Goal: Task Accomplishment & Management: Manage account settings

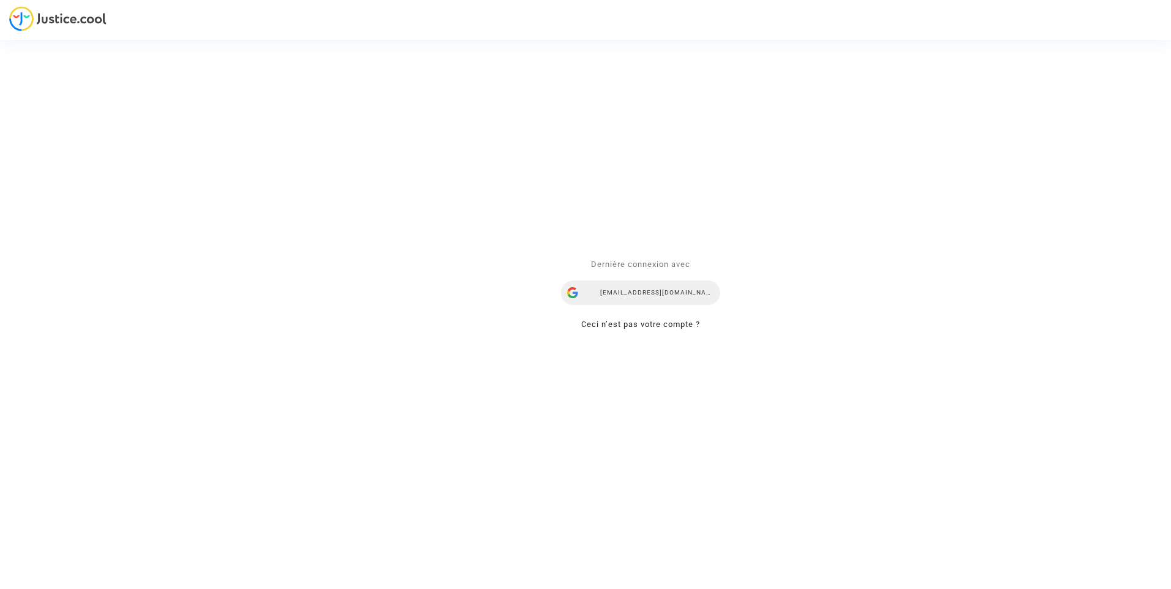
click at [636, 290] on div "ealvarez@reclamaciondevuelos.com" at bounding box center [640, 293] width 159 height 24
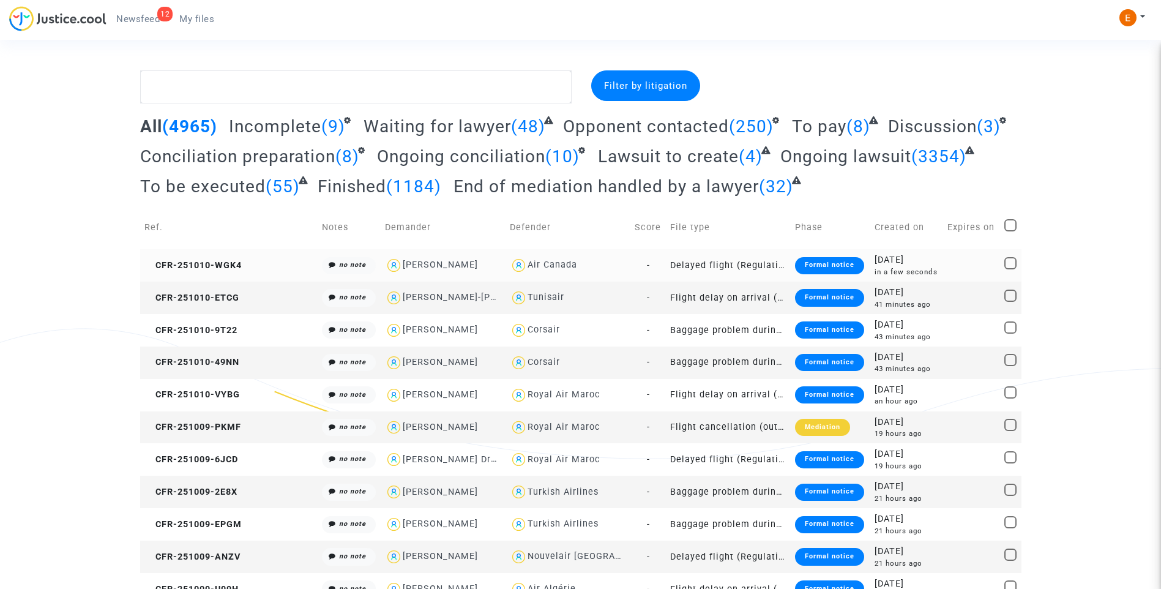
click at [808, 258] on div "Formal notice" at bounding box center [829, 265] width 69 height 17
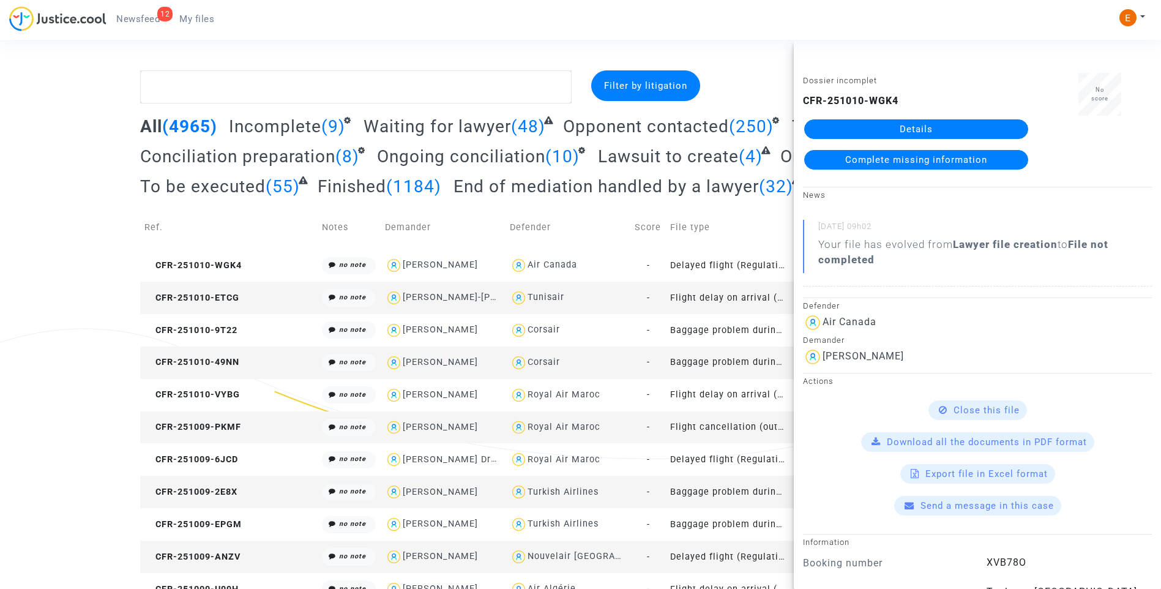
drag, startPoint x: 920, startPoint y: 127, endPoint x: 913, endPoint y: 130, distance: 7.4
click at [920, 127] on link "Details" at bounding box center [916, 129] width 224 height 20
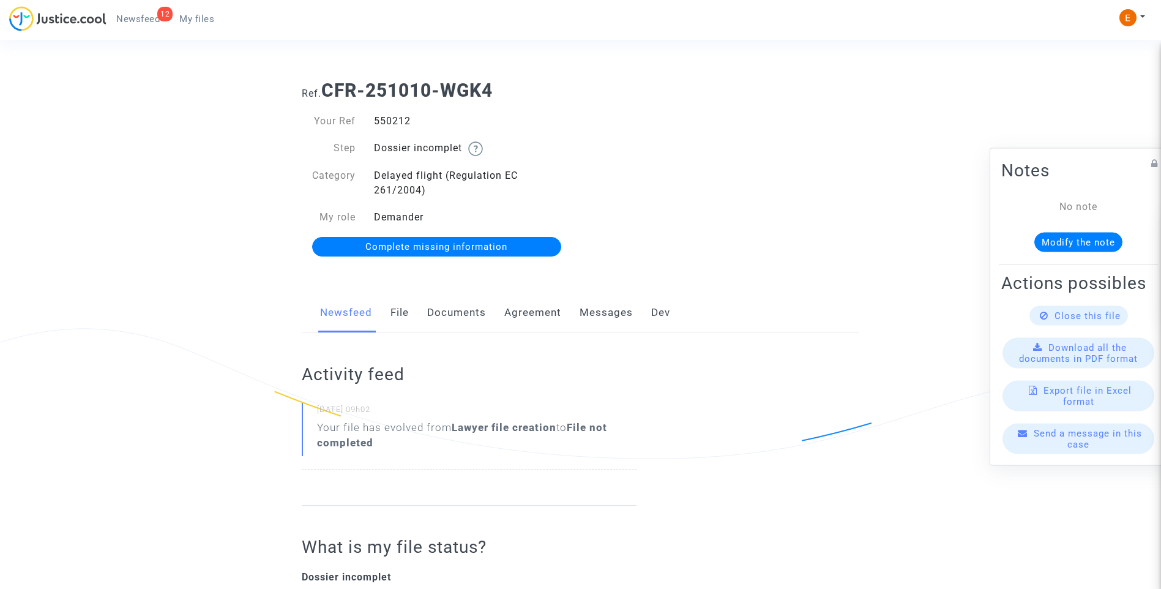
click at [459, 318] on link "Documents" at bounding box center [456, 313] width 59 height 40
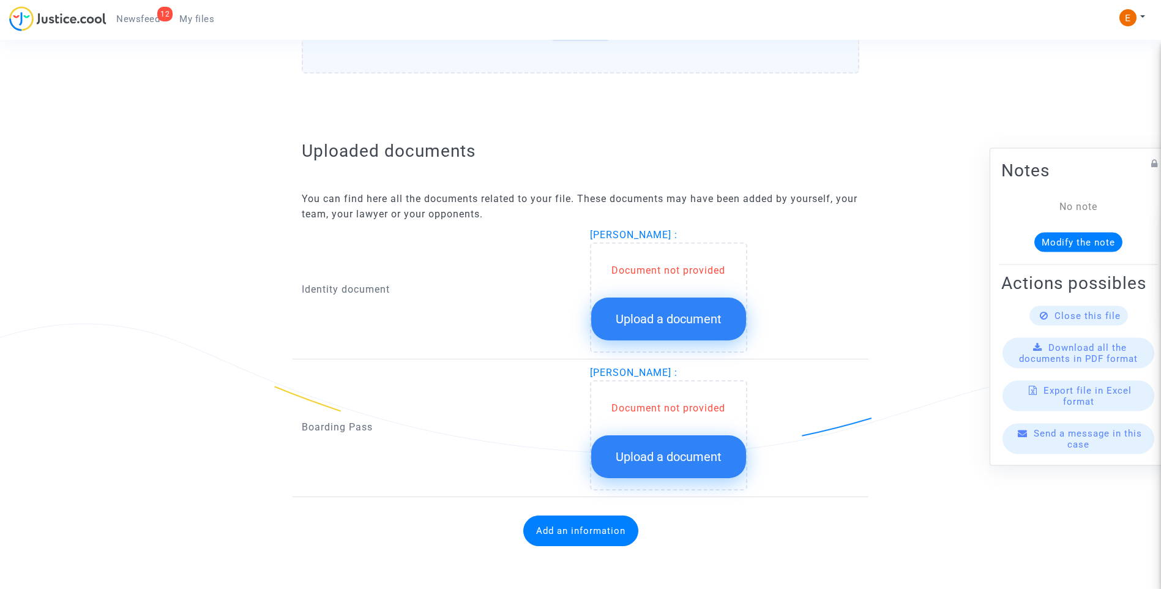
scroll to position [651, 0]
click at [705, 324] on span "Upload a document" at bounding box center [669, 318] width 106 height 15
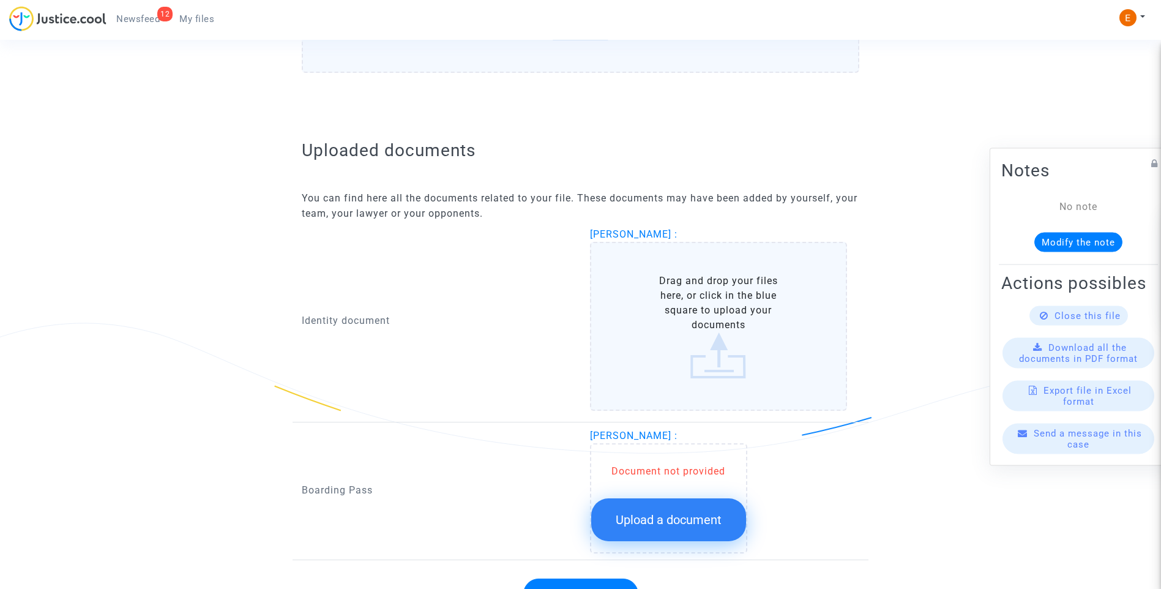
click at [678, 516] on span "Upload a document" at bounding box center [669, 519] width 106 height 15
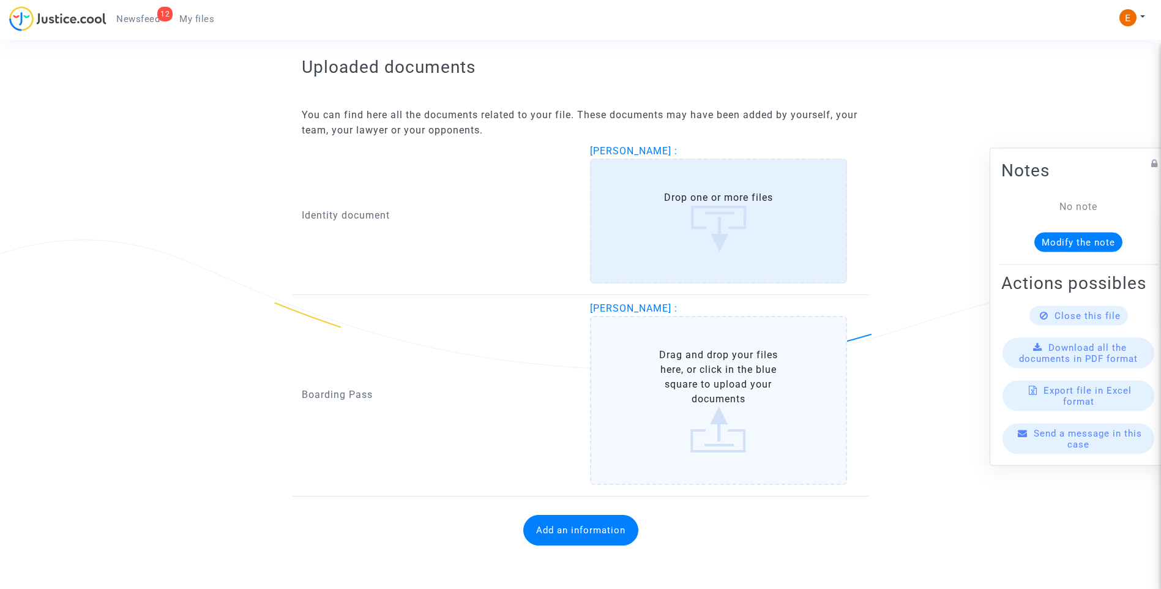
scroll to position [779, 0]
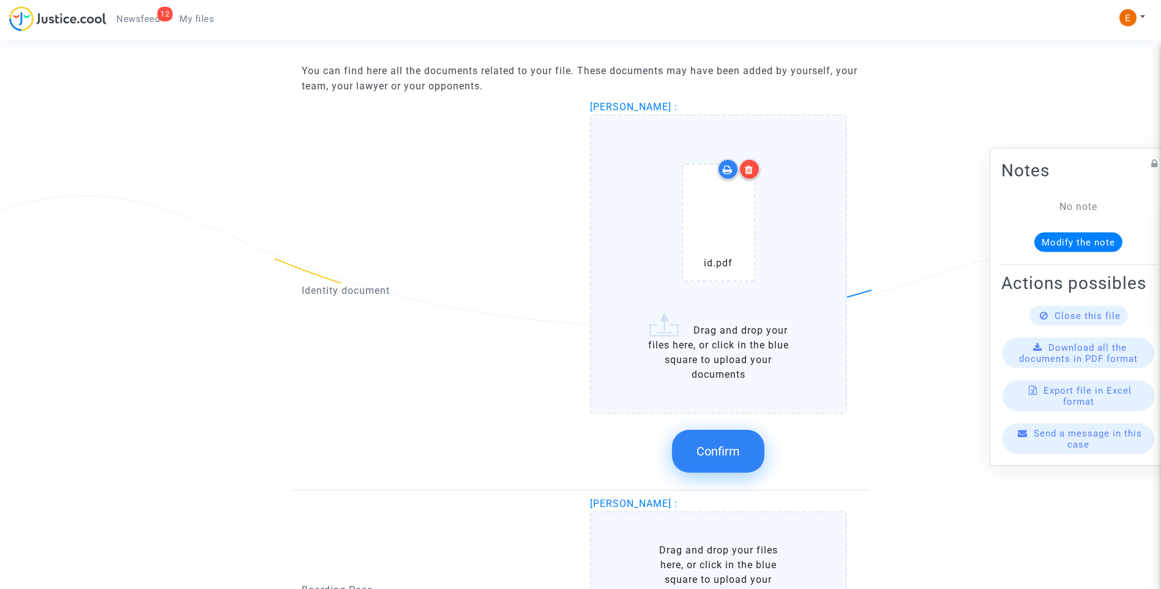
click at [754, 454] on button "Confirm" at bounding box center [718, 451] width 92 height 43
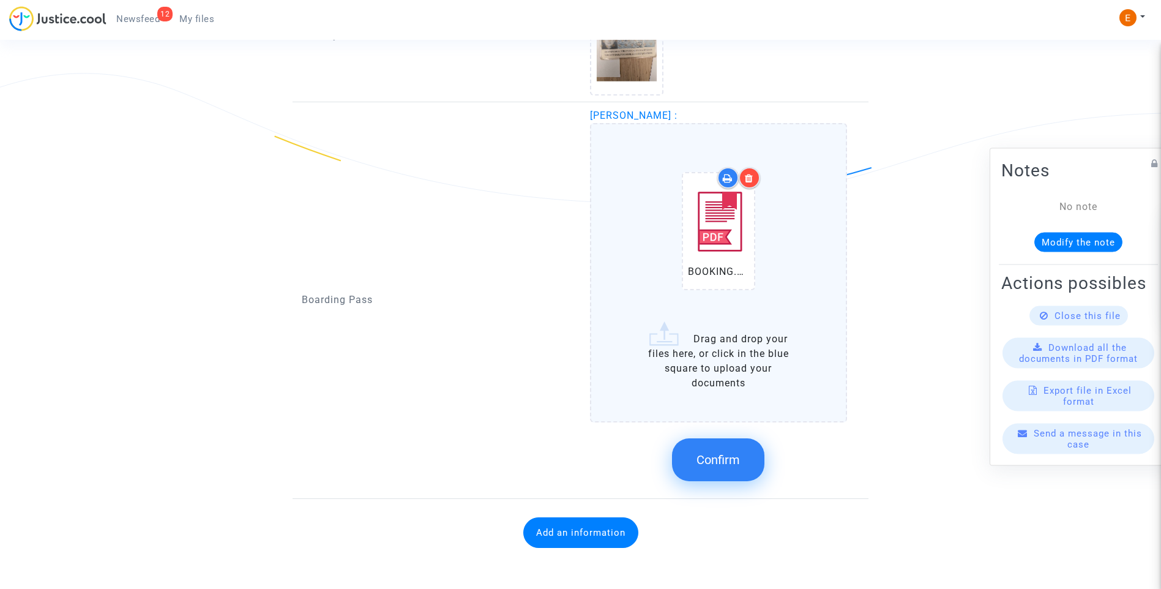
click at [741, 452] on button "Confirm" at bounding box center [718, 459] width 92 height 43
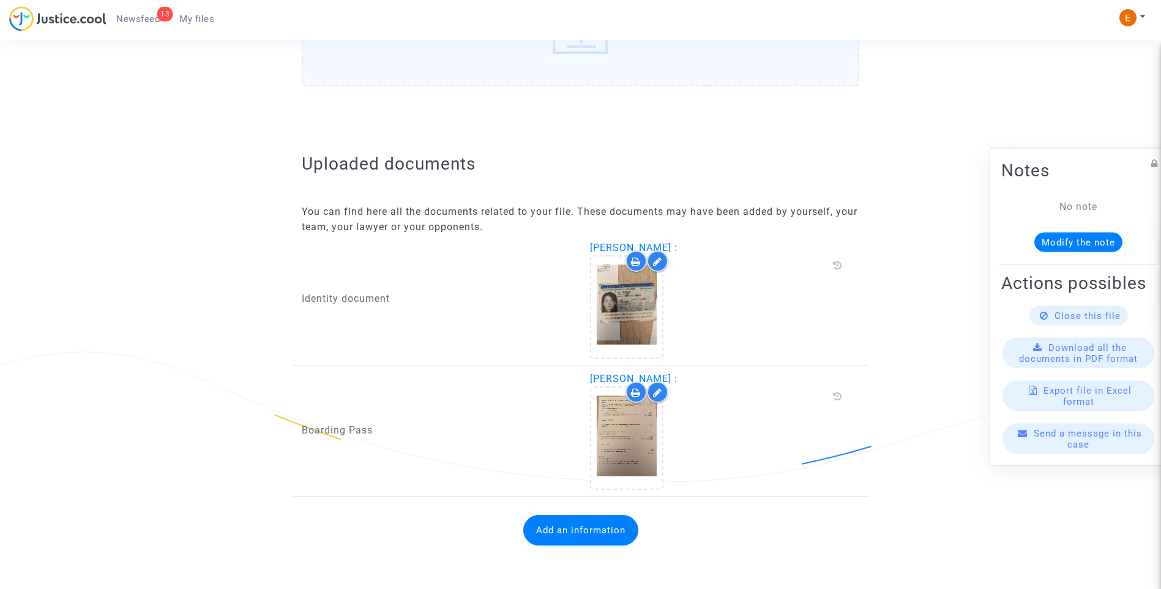
click at [596, 547] on div "Add an information" at bounding box center [581, 530] width 558 height 55
click at [599, 544] on button "Add an information" at bounding box center [580, 530] width 115 height 31
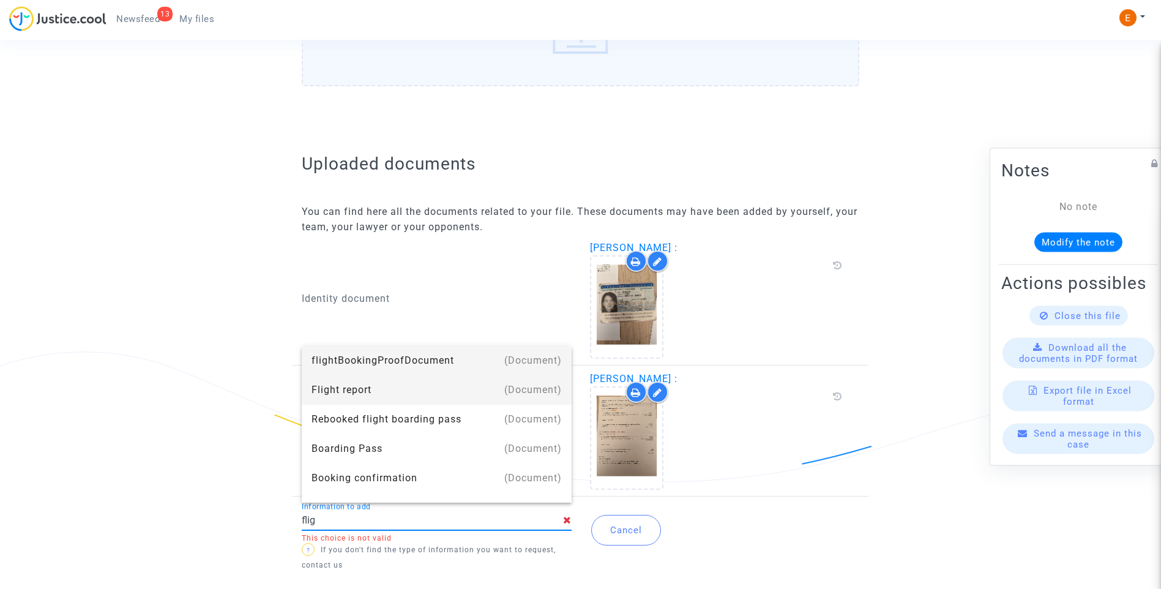
click at [378, 382] on div "Flight report" at bounding box center [437, 389] width 250 height 29
type input "Flight report"
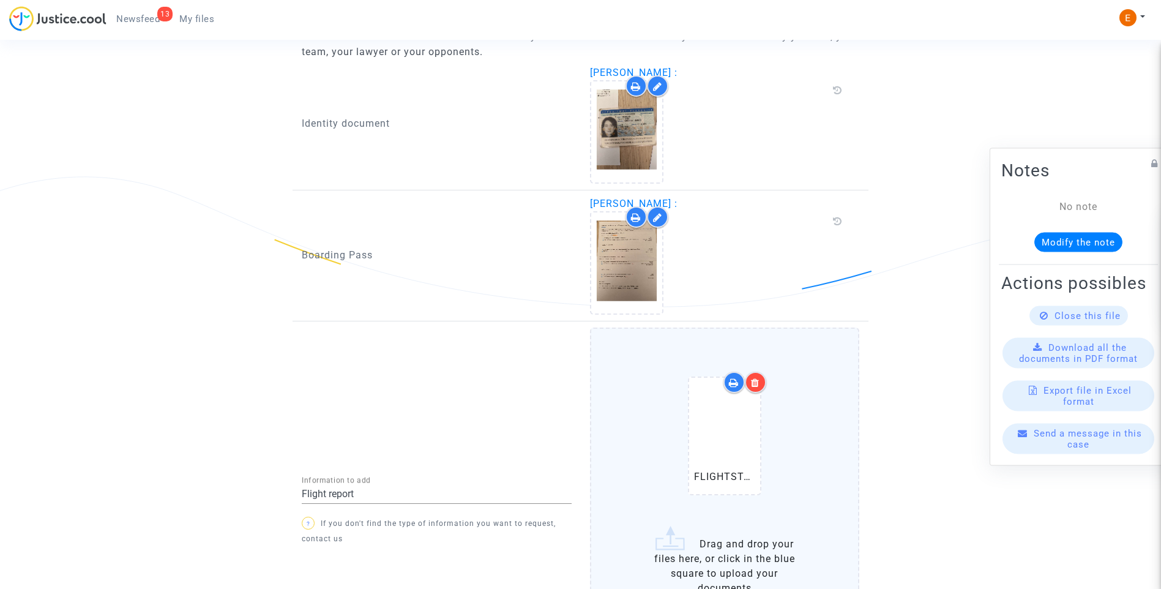
scroll to position [929, 0]
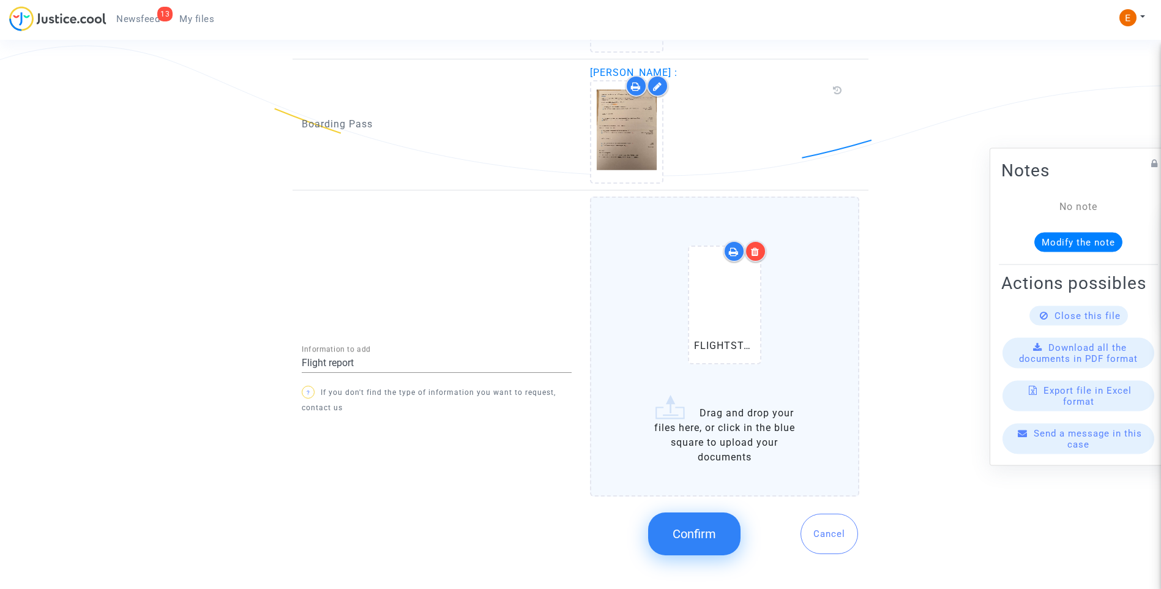
click at [691, 519] on button "Confirm" at bounding box center [694, 533] width 92 height 43
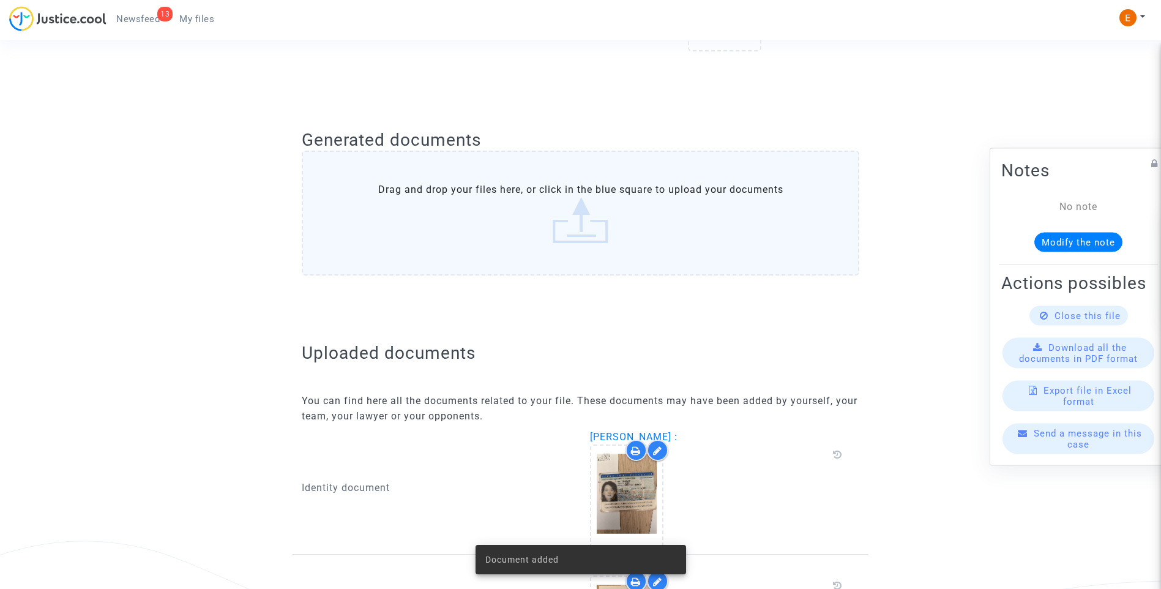
scroll to position [66, 0]
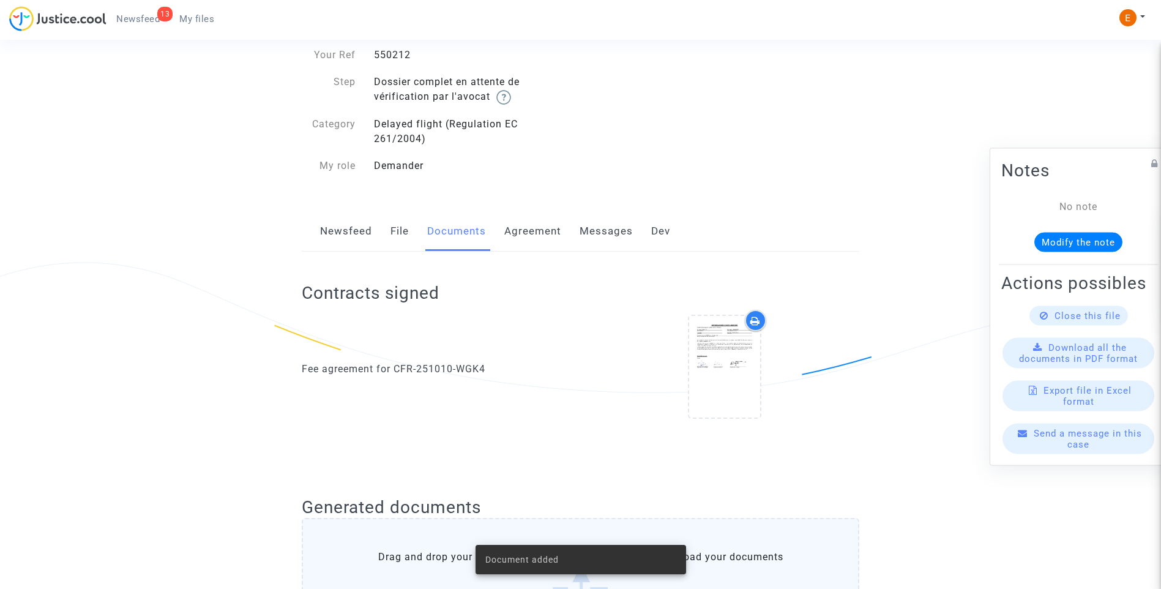
click at [144, 19] on span "Newsfeed" at bounding box center [137, 18] width 43 height 11
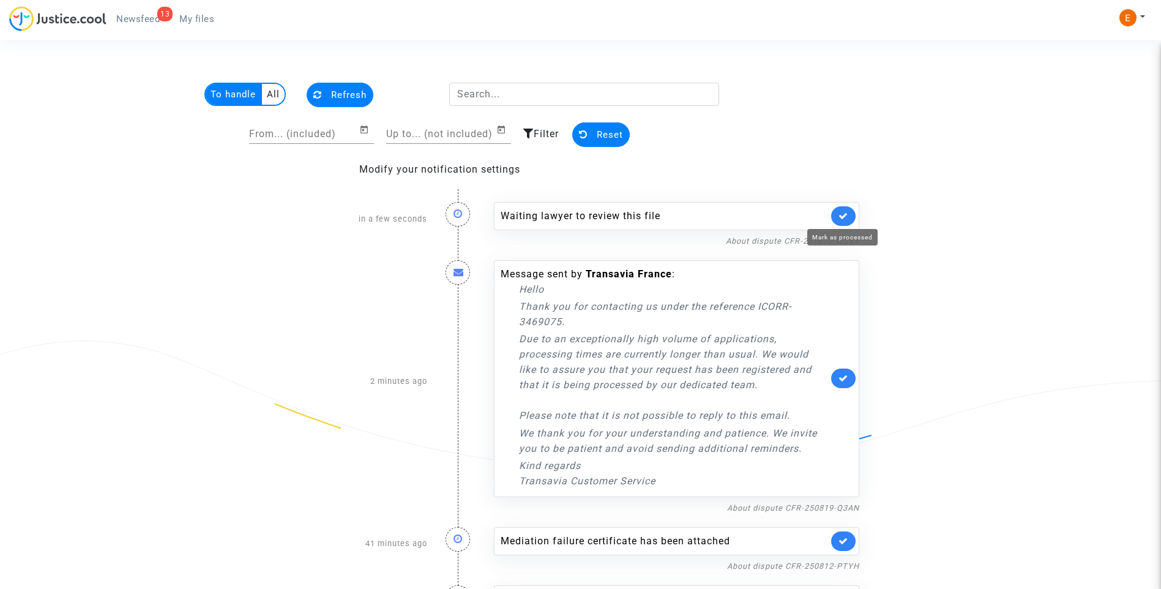
click at [848, 216] on icon at bounding box center [844, 215] width 10 height 9
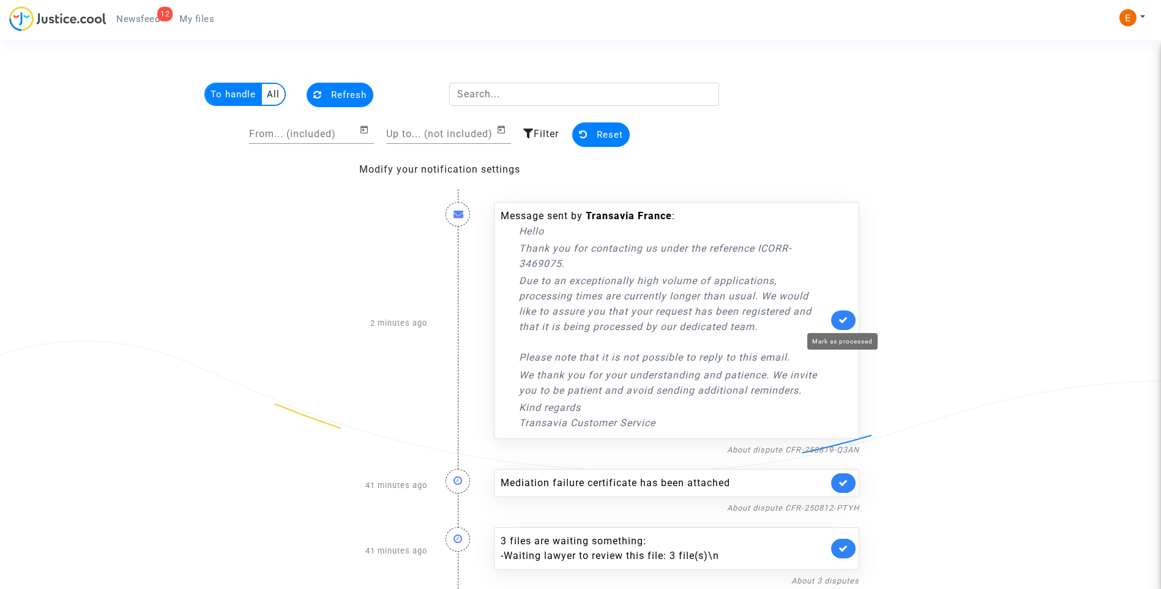
click at [841, 320] on icon at bounding box center [844, 319] width 10 height 9
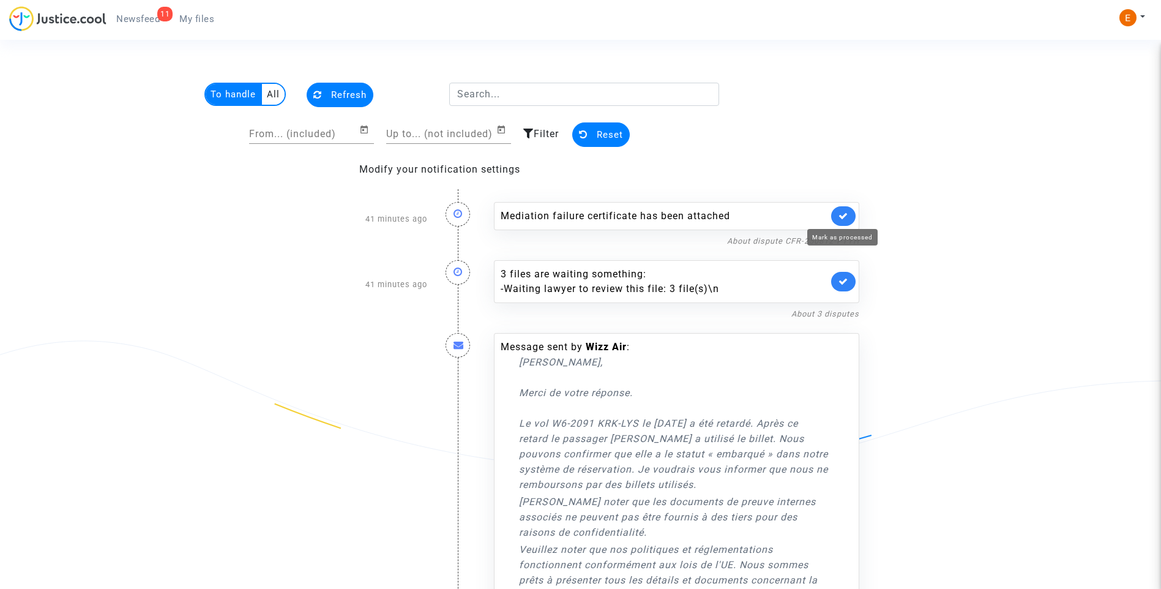
click at [844, 219] on icon at bounding box center [844, 215] width 10 height 9
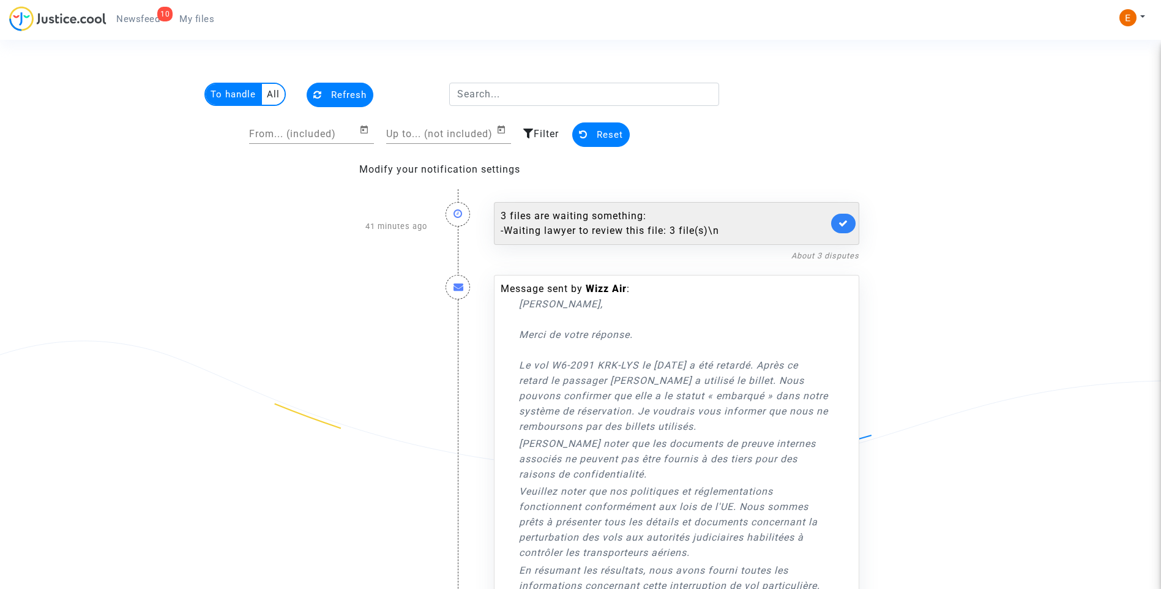
click at [847, 218] on link at bounding box center [843, 224] width 24 height 20
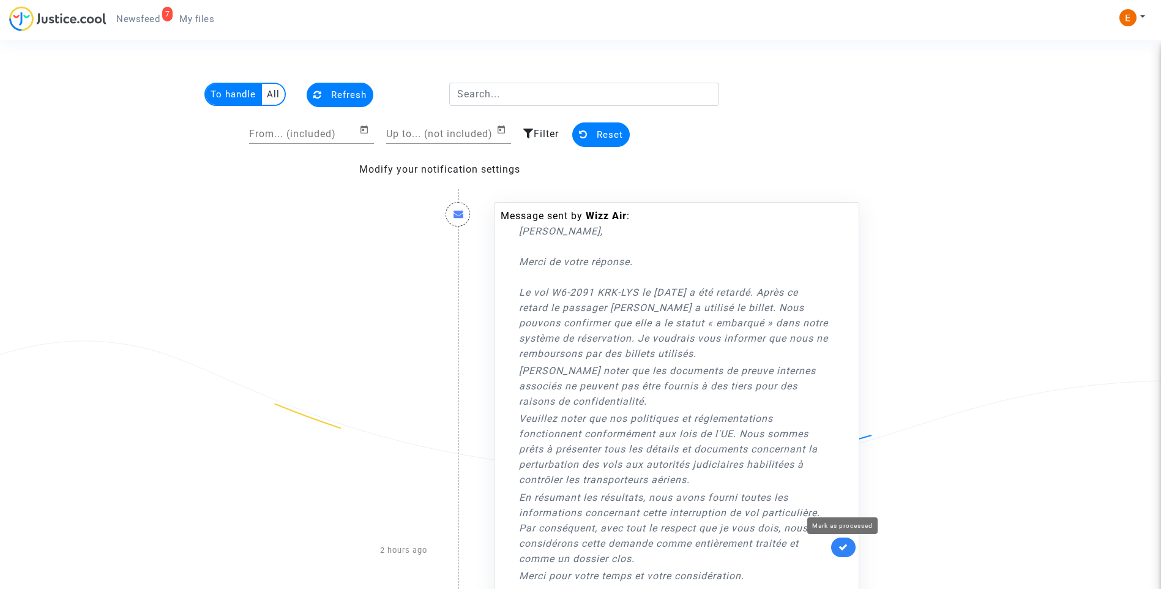
click at [839, 546] on icon at bounding box center [844, 546] width 10 height 9
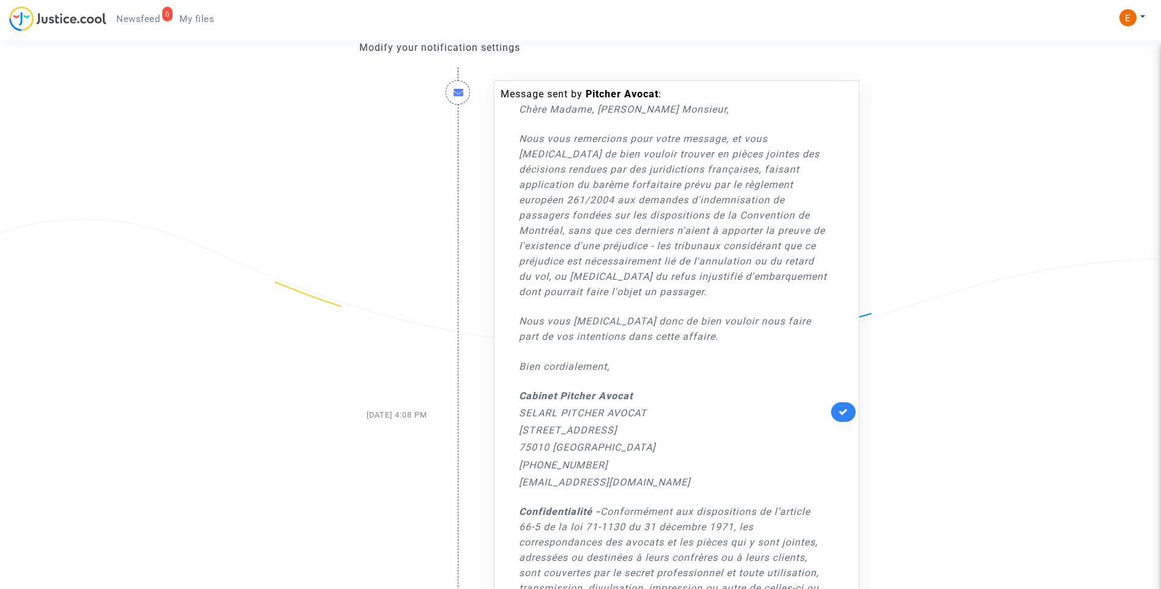
scroll to position [122, 0]
click at [842, 410] on icon at bounding box center [844, 411] width 10 height 9
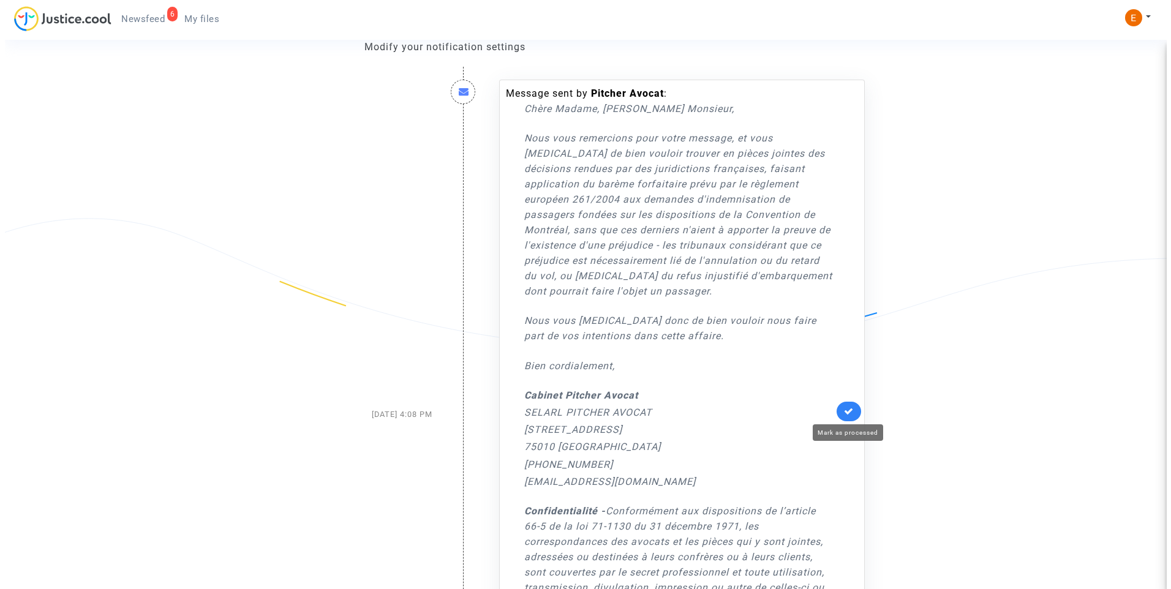
scroll to position [0, 0]
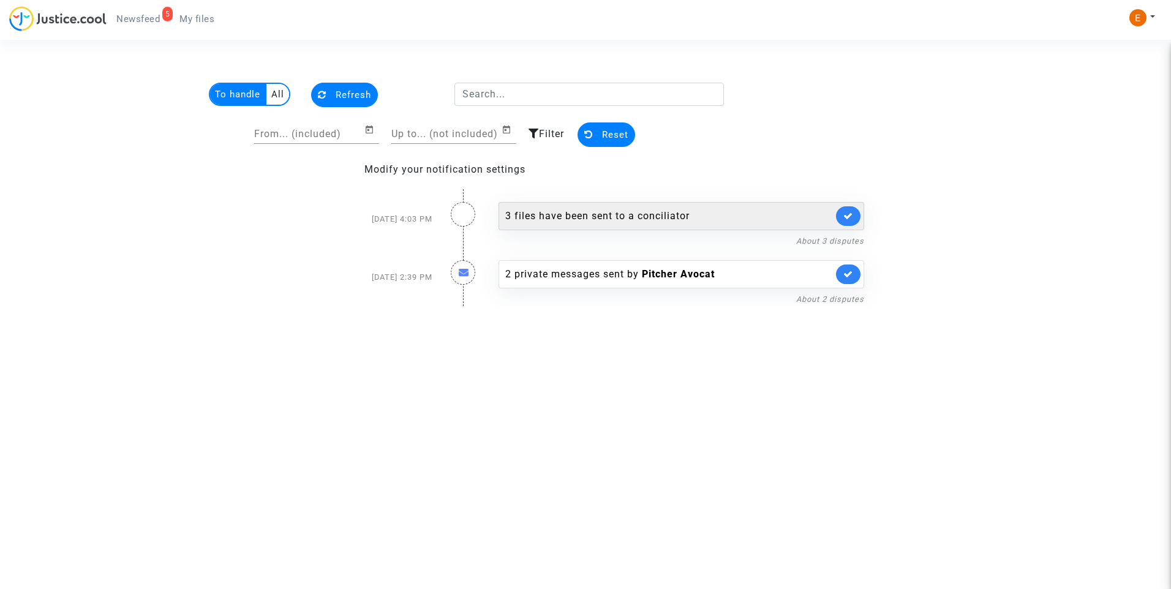
click at [617, 219] on div "3 files have been sent to a conciliator" at bounding box center [669, 216] width 328 height 15
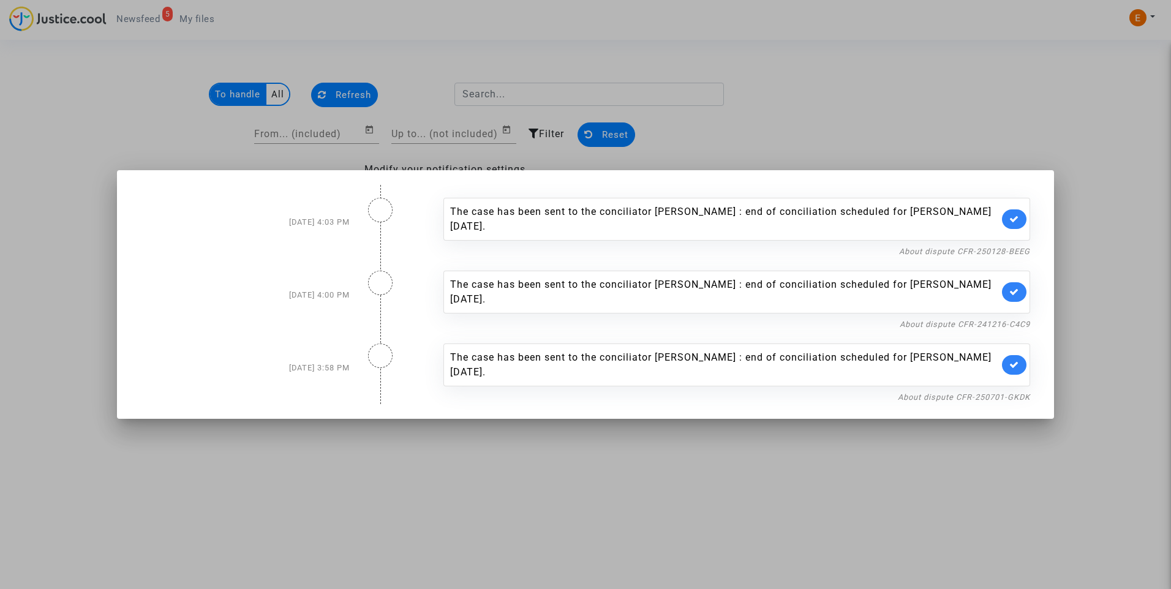
click at [811, 123] on div at bounding box center [585, 294] width 1171 height 589
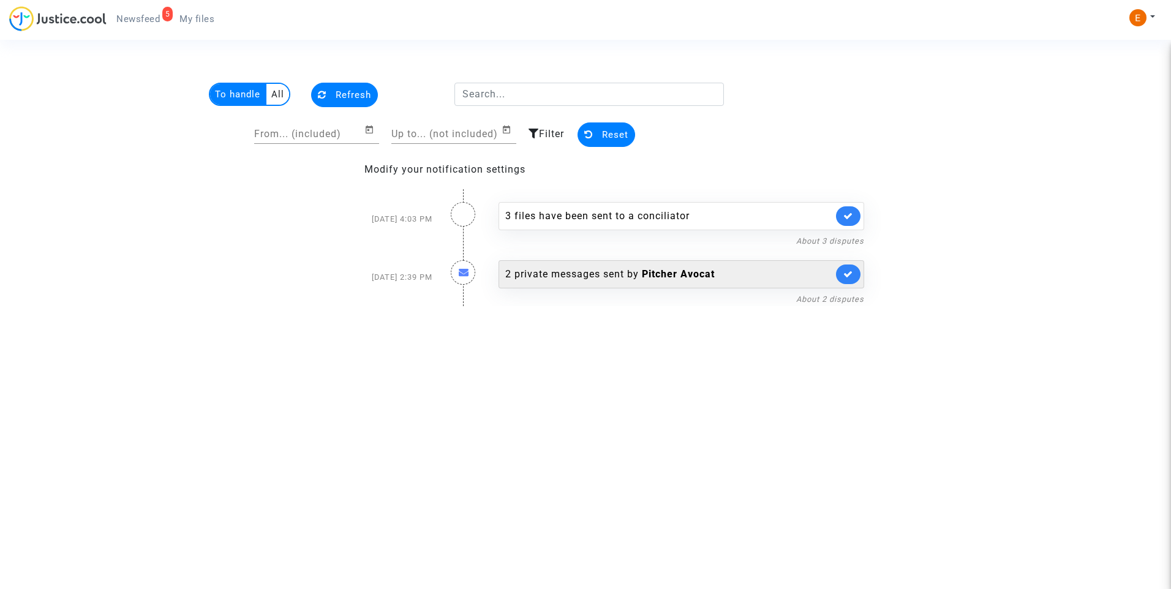
click at [599, 283] on div "2 private messages sent by [PERSON_NAME]" at bounding box center [681, 274] width 366 height 28
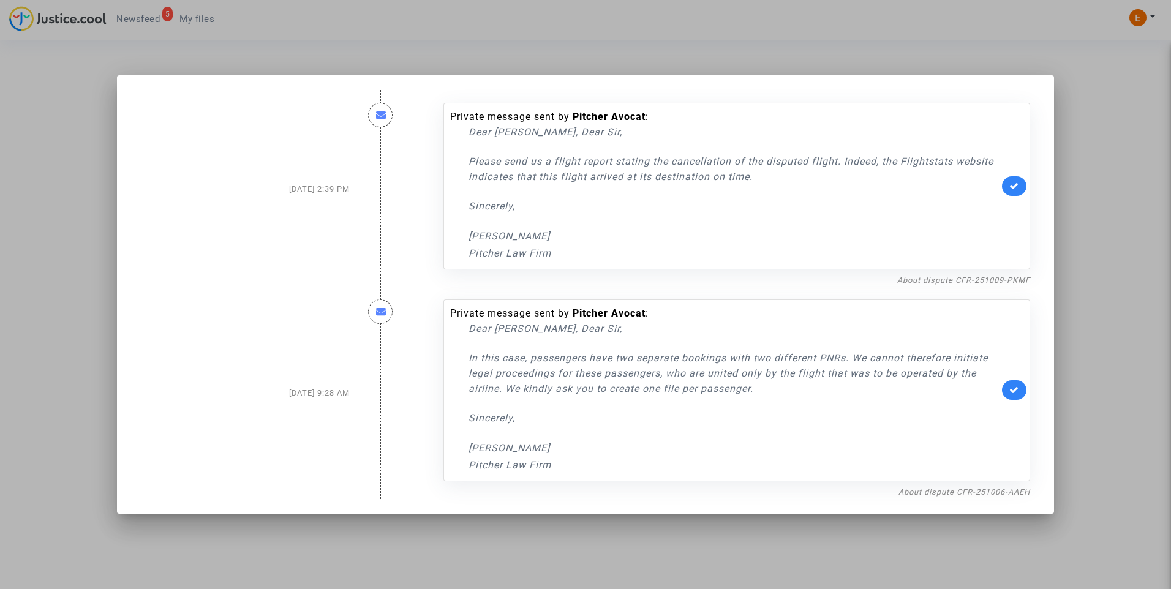
click at [888, 56] on div at bounding box center [585, 294] width 1171 height 589
